Goal: Task Accomplishment & Management: Manage account settings

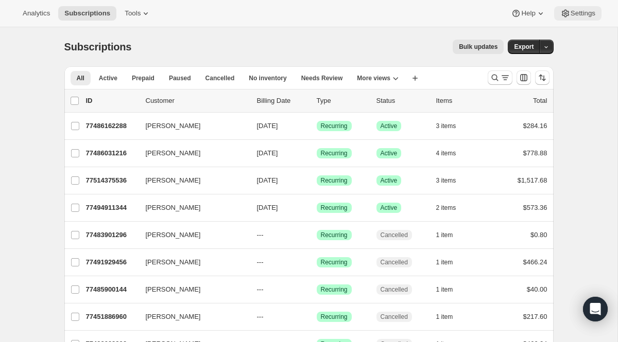
click at [574, 9] on span "Settings" at bounding box center [582, 13] width 25 height 8
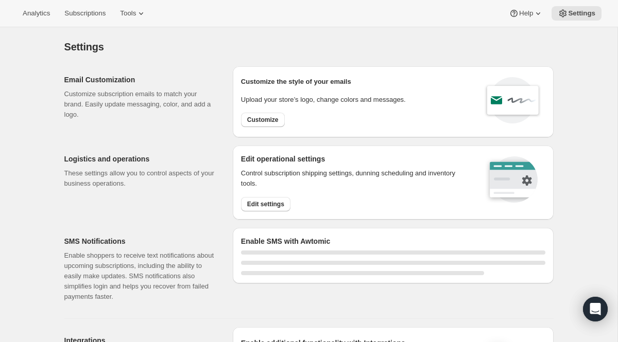
select select "22:00"
select select "09:00"
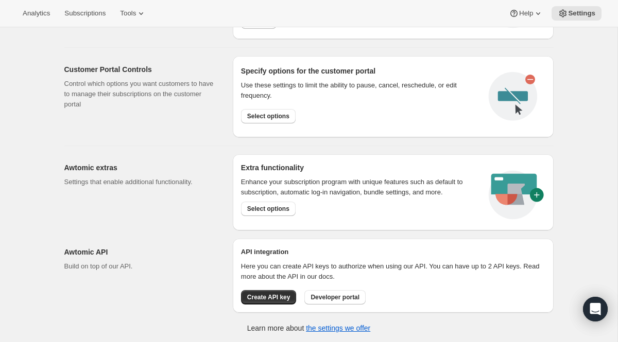
scroll to position [542, 0]
click at [289, 113] on span "Select options" at bounding box center [268, 116] width 42 height 8
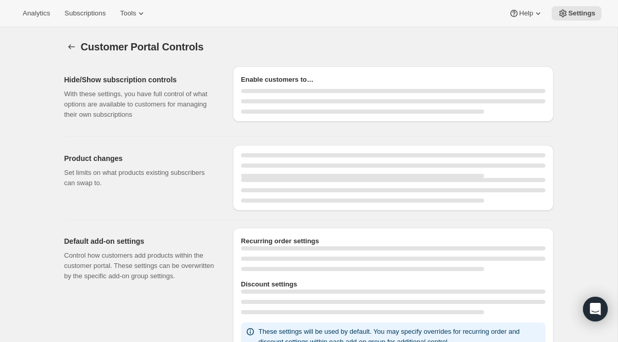
select select "MONTH"
select select "INTERVAL"
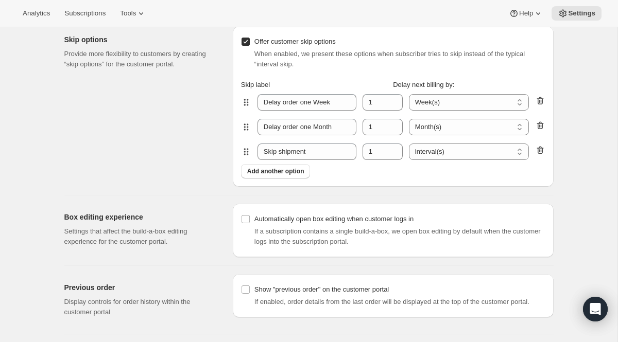
scroll to position [908, 0]
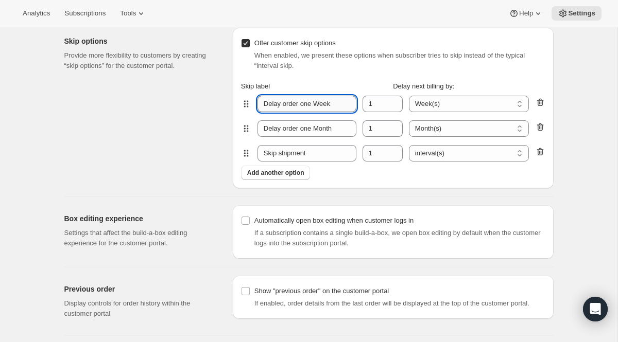
click at [289, 105] on input "Delay order one Week" at bounding box center [306, 104] width 99 height 16
type input "Delay one Week"
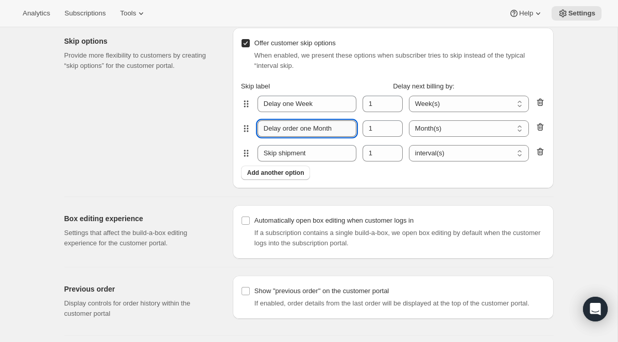
click at [296, 127] on input "Delay order one Month" at bounding box center [306, 128] width 99 height 16
type input "Delay one Month"
click at [204, 139] on div "Skip options Provide more flexibility to customers by creating “skip options” f…" at bounding box center [144, 108] width 160 height 161
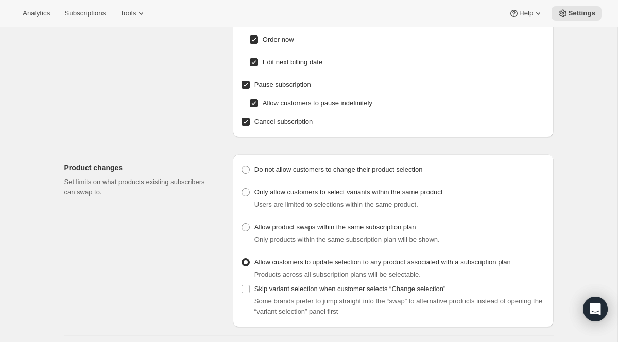
scroll to position [0, 0]
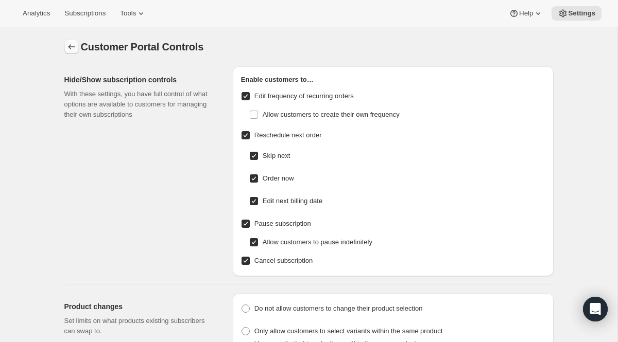
click at [68, 47] on icon "Settings" at bounding box center [71, 47] width 10 height 10
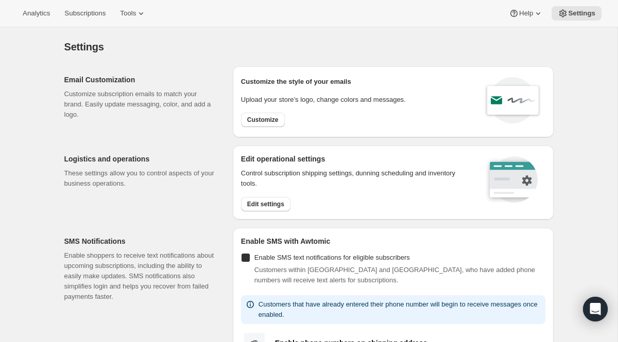
checkbox input "true"
select select "22:00"
select select "09:00"
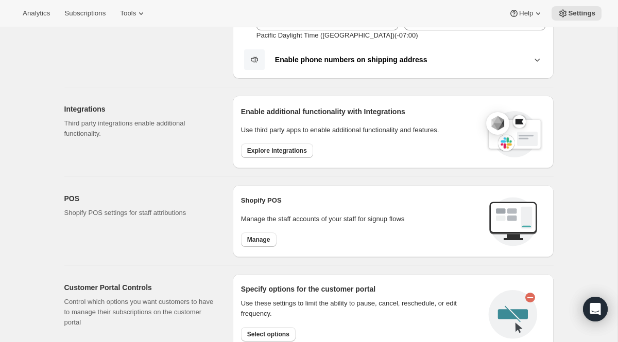
scroll to position [542, 0]
